Goal: Find specific page/section: Find specific page/section

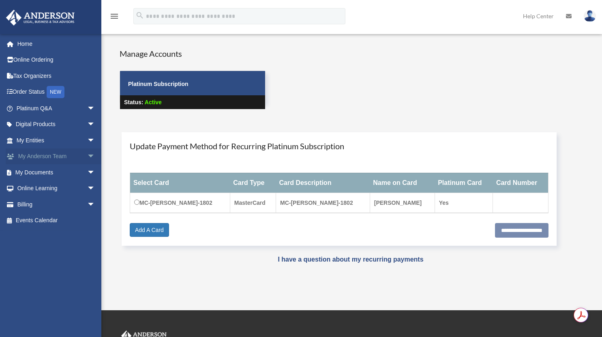
click at [87, 155] on span "arrow_drop_down" at bounding box center [95, 156] width 16 height 17
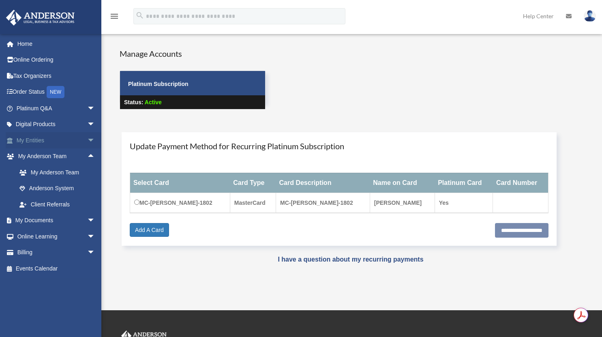
click at [87, 136] on span "arrow_drop_down" at bounding box center [95, 140] width 16 height 17
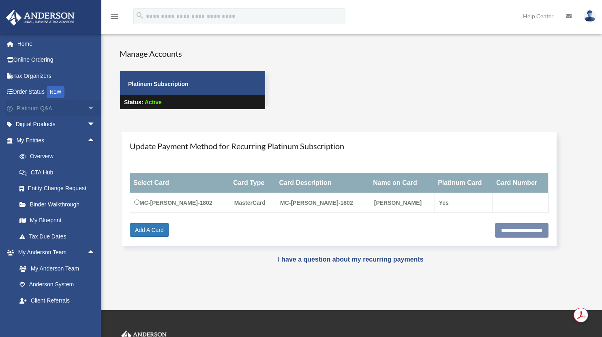
click at [92, 103] on span "arrow_drop_down" at bounding box center [95, 108] width 16 height 17
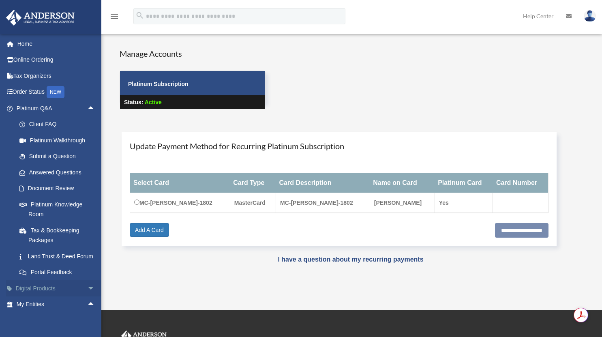
click at [87, 297] on span "arrow_drop_down" at bounding box center [95, 288] width 16 height 17
click at [87, 105] on span "arrow_drop_up" at bounding box center [95, 108] width 16 height 17
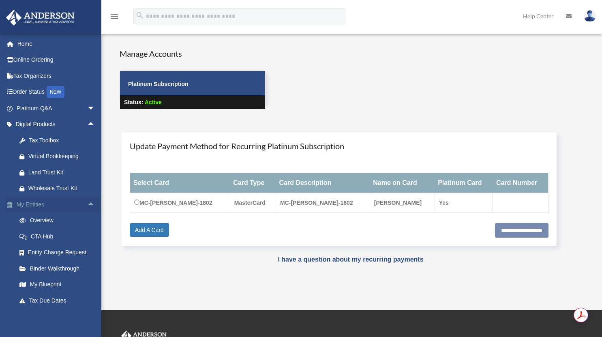
click at [87, 203] on span "arrow_drop_up" at bounding box center [95, 204] width 16 height 17
click at [87, 218] on span "arrow_drop_up" at bounding box center [95, 220] width 16 height 17
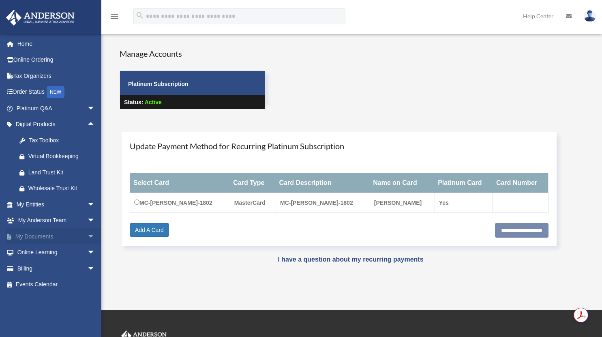
click at [87, 236] on span "arrow_drop_down" at bounding box center [95, 236] width 16 height 17
click at [32, 255] on link "Box" at bounding box center [59, 252] width 96 height 16
